Goal: Transaction & Acquisition: Purchase product/service

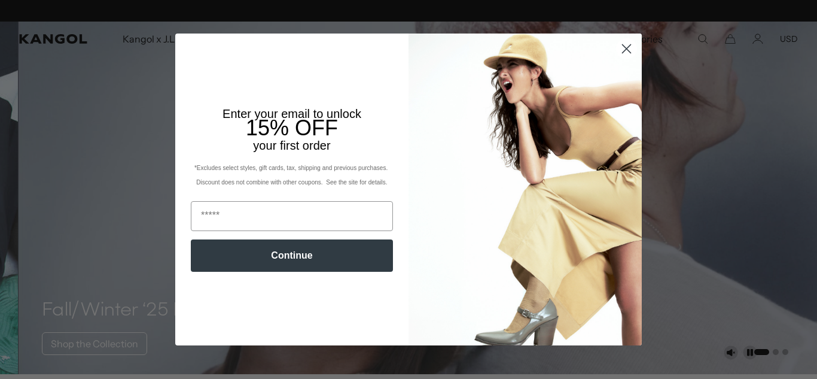
click at [622, 46] on circle "Close dialog" at bounding box center [627, 49] width 20 height 20
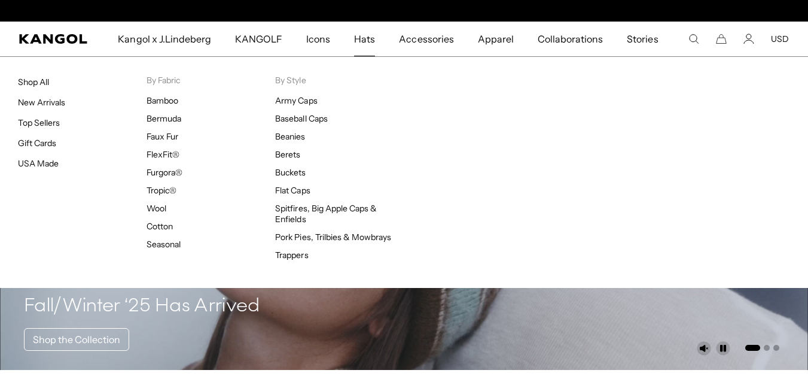
scroll to position [0, 247]
click at [368, 38] on span "Hats" at bounding box center [364, 39] width 21 height 35
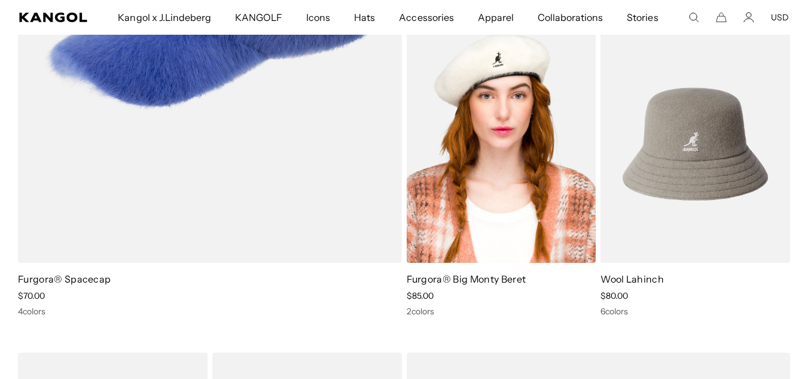
click at [493, 115] on img at bounding box center [502, 144] width 190 height 238
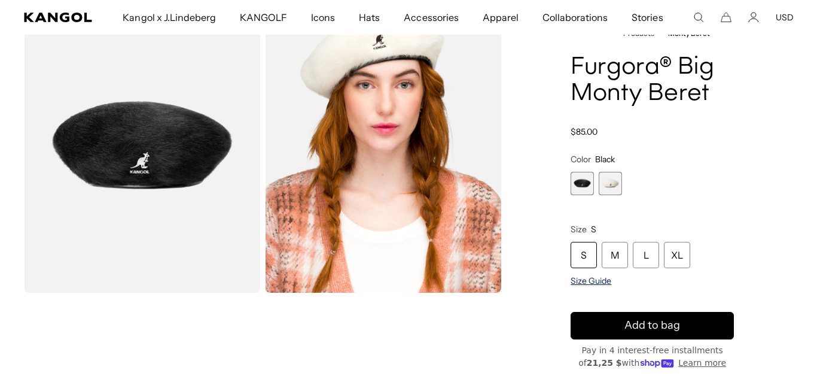
scroll to position [0, 247]
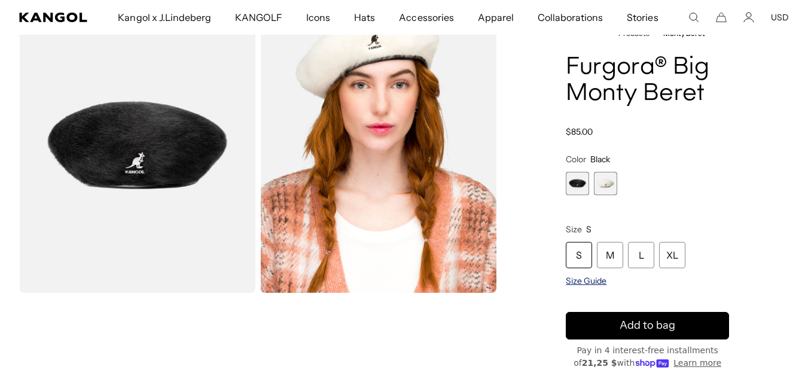
click at [589, 284] on span "Size Guide" at bounding box center [586, 280] width 41 height 11
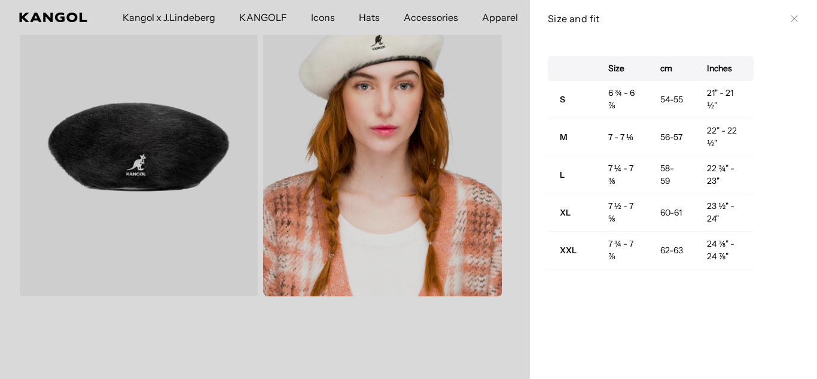
click at [791, 18] on icon at bounding box center [794, 18] width 7 height 7
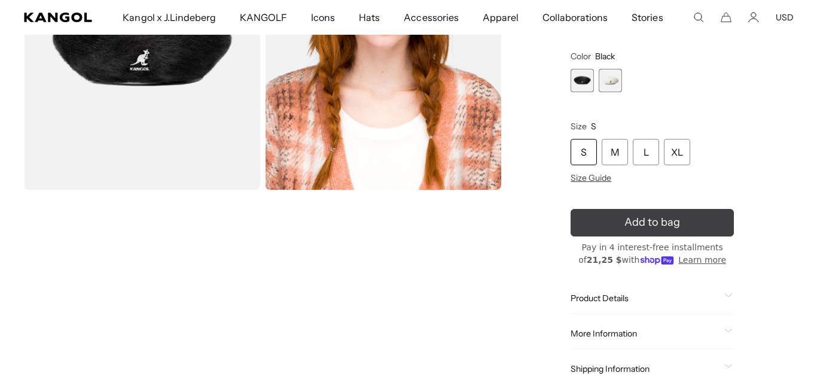
scroll to position [0, 0]
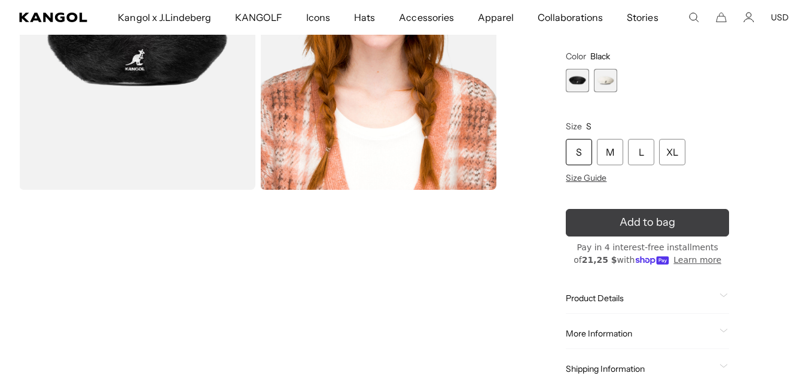
click at [658, 219] on button "Add to bag" at bounding box center [647, 223] width 163 height 28
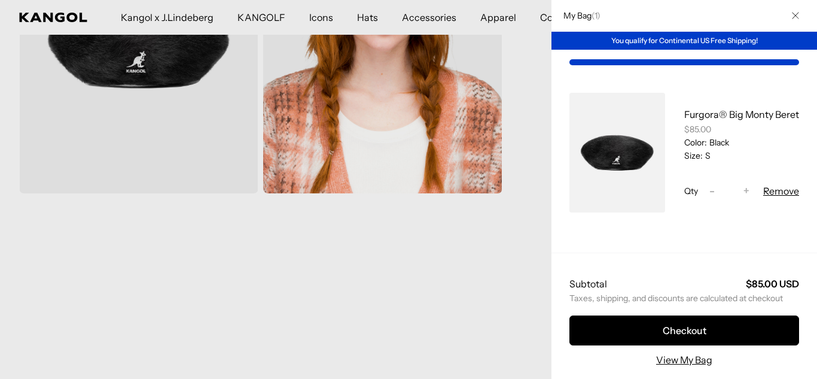
scroll to position [0, 247]
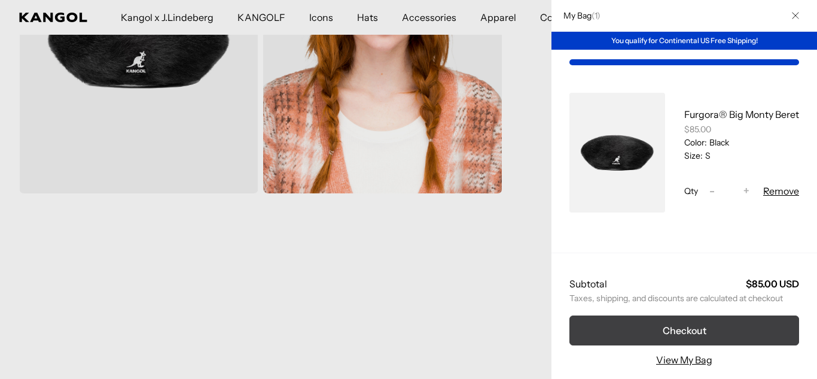
click at [652, 328] on button "Checkout" at bounding box center [685, 330] width 230 height 30
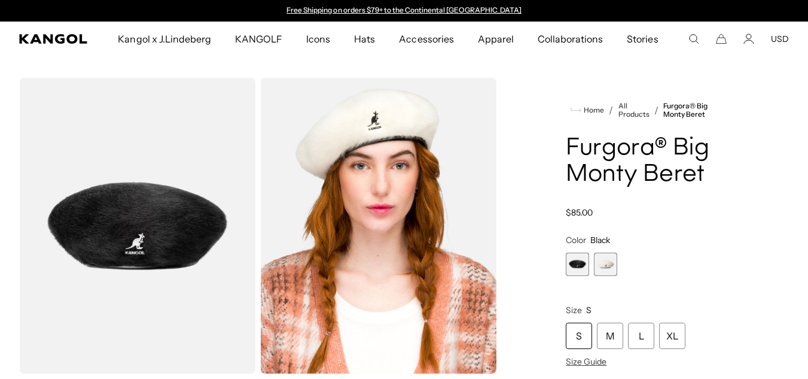
click at [607, 261] on span "2 of 2" at bounding box center [605, 264] width 23 height 23
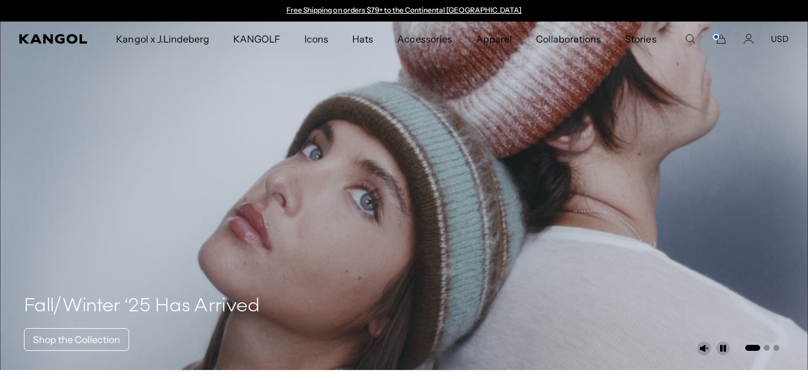
scroll to position [0, 247]
click at [781, 36] on button "USD" at bounding box center [780, 39] width 18 height 11
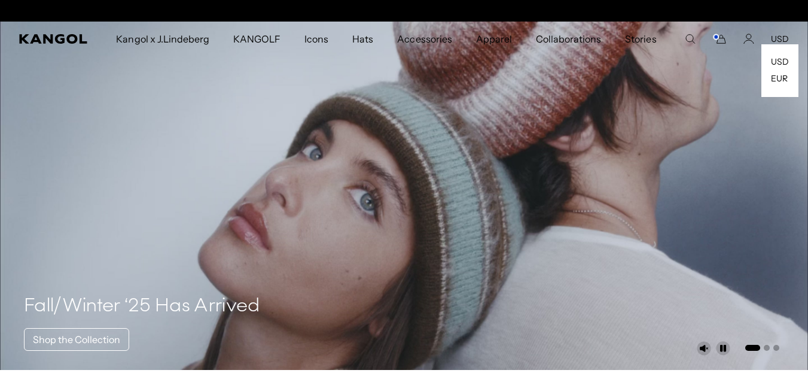
click at [781, 36] on button "USD" at bounding box center [780, 39] width 18 height 11
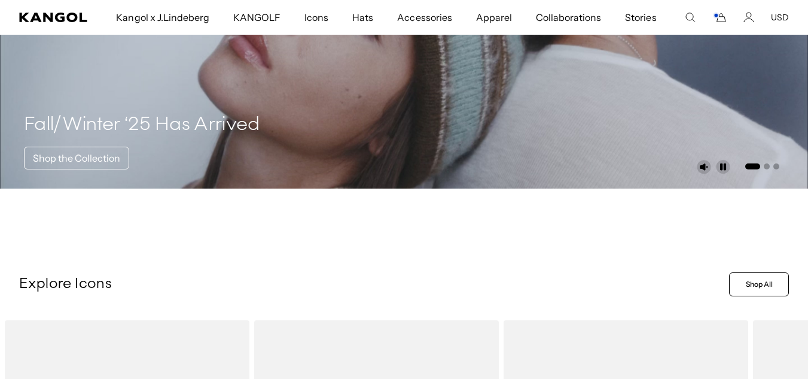
scroll to position [0, 0]
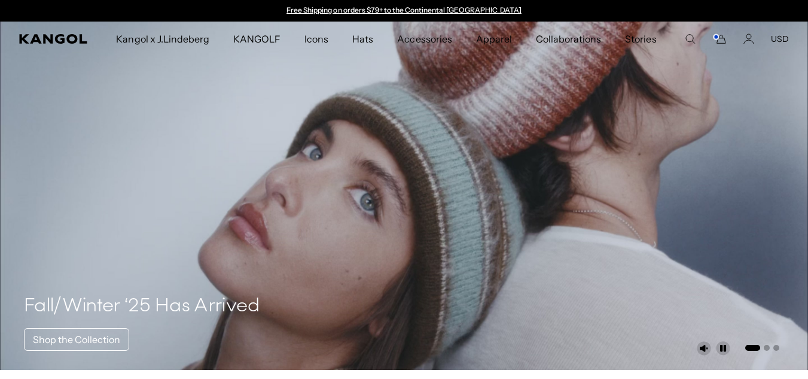
click at [781, 35] on button "USD" at bounding box center [780, 39] width 18 height 11
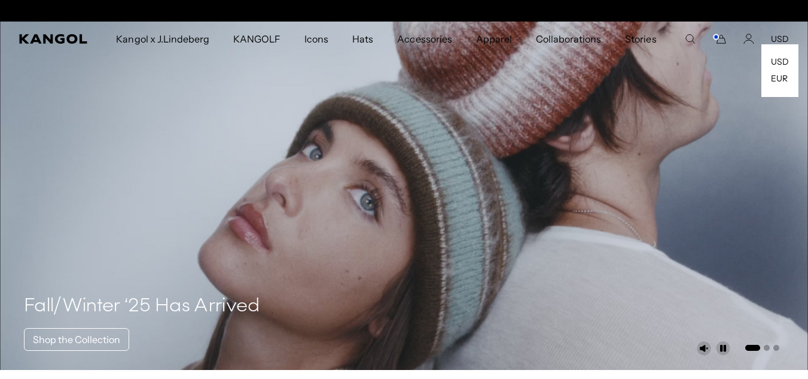
scroll to position [0, 247]
click at [777, 80] on link "EUR" at bounding box center [779, 78] width 17 height 11
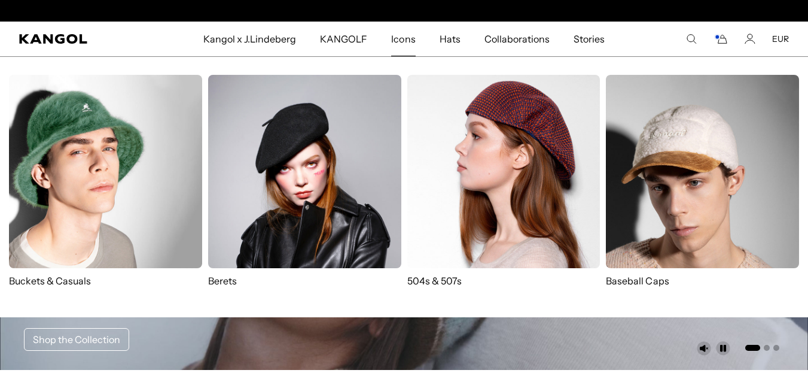
scroll to position [0, 247]
click at [147, 178] on img at bounding box center [105, 171] width 193 height 193
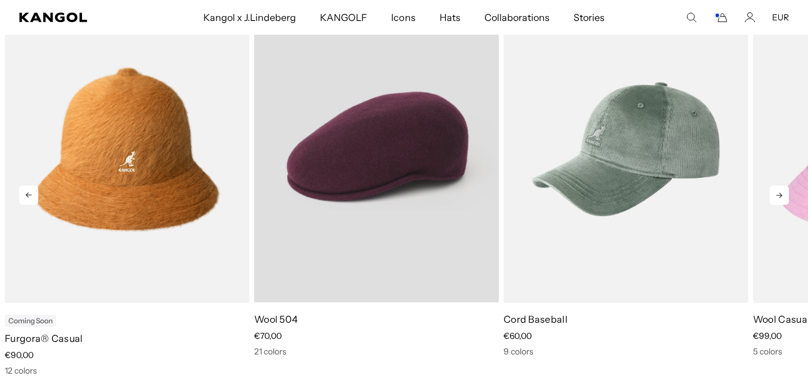
click at [413, 215] on video "Wool 504" at bounding box center [376, 148] width 245 height 307
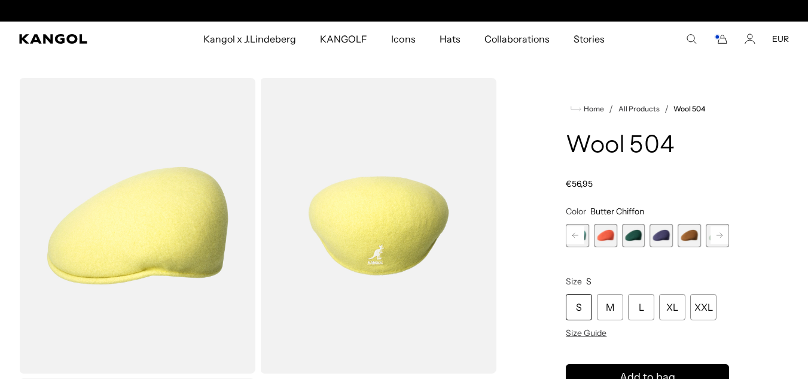
click at [718, 236] on rect at bounding box center [720, 235] width 18 height 18
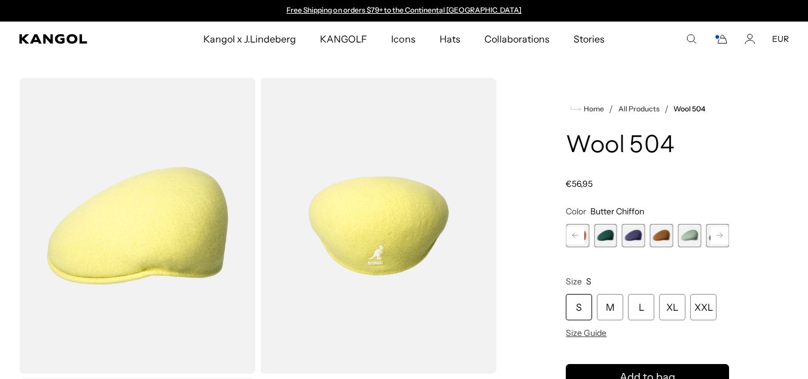
scroll to position [0, 247]
click at [664, 233] on span "6 of 21" at bounding box center [661, 235] width 23 height 23
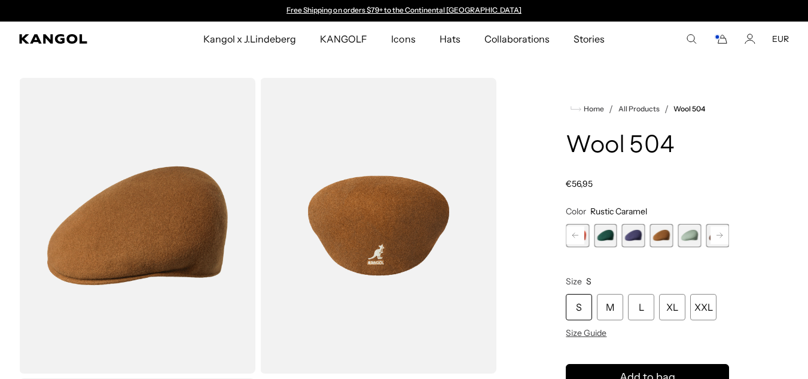
click at [716, 235] on rect at bounding box center [720, 235] width 18 height 18
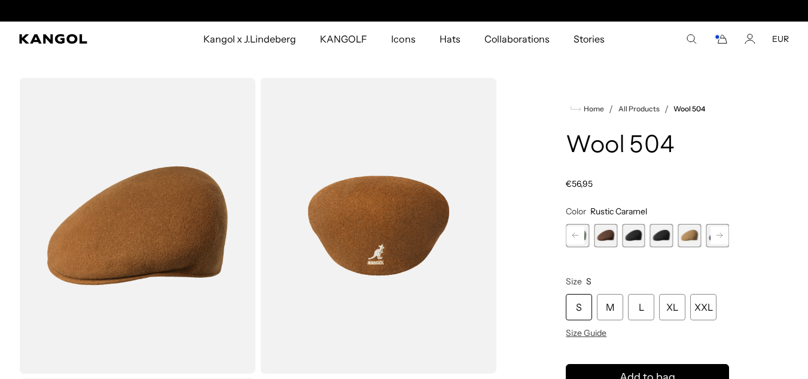
click at [716, 235] on rect at bounding box center [720, 235] width 18 height 18
click at [661, 242] on span "11 of 21" at bounding box center [661, 235] width 23 height 23
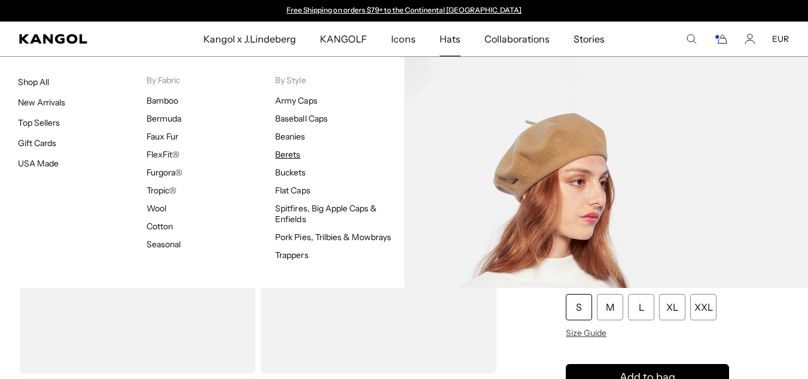
click at [294, 153] on link "Berets" at bounding box center [287, 154] width 25 height 11
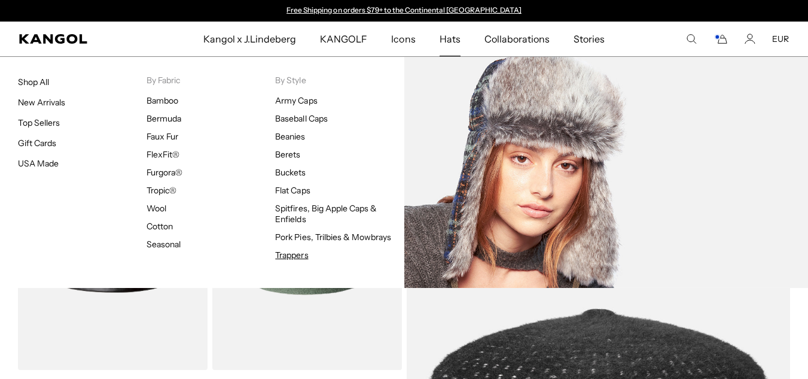
click at [299, 258] on link "Trappers" at bounding box center [291, 255] width 33 height 11
